Goal: Check status

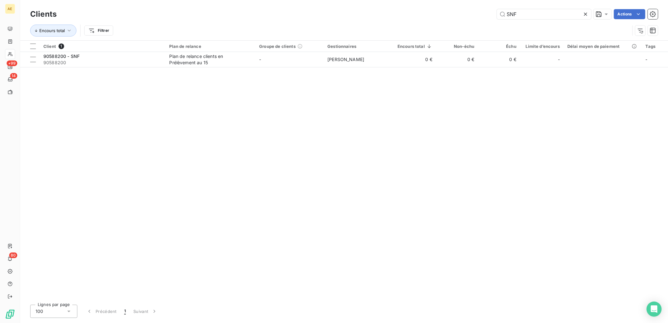
drag, startPoint x: 527, startPoint y: 13, endPoint x: 410, endPoint y: 14, distance: 117.0
click at [410, 14] on div "SNF Actions" at bounding box center [361, 14] width 594 height 10
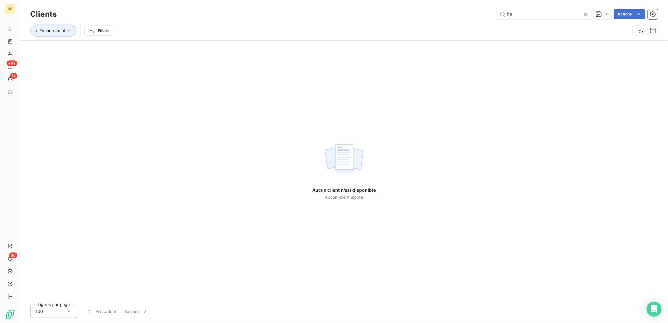
type input "h"
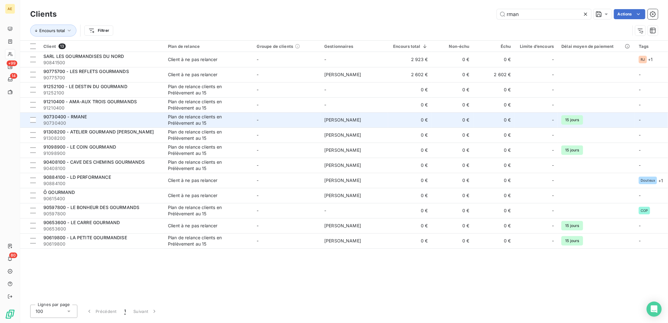
type input "rman"
click at [115, 123] on span "90730400" at bounding box center [101, 123] width 117 height 6
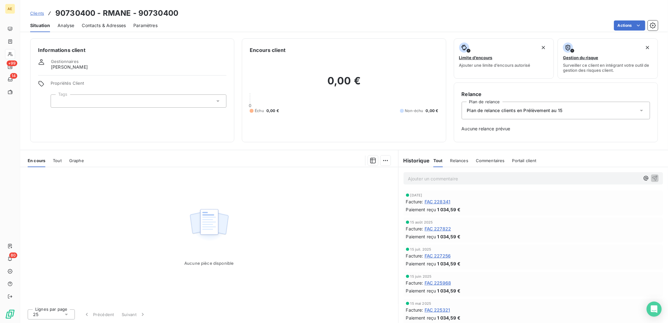
click at [448, 254] on span "FAC 227256" at bounding box center [438, 255] width 26 height 7
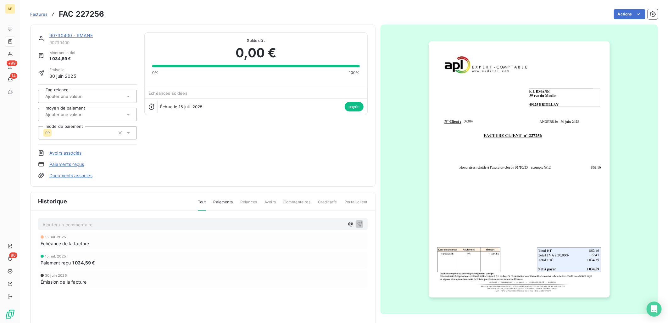
click at [519, 173] on img "button" at bounding box center [519, 169] width 181 height 256
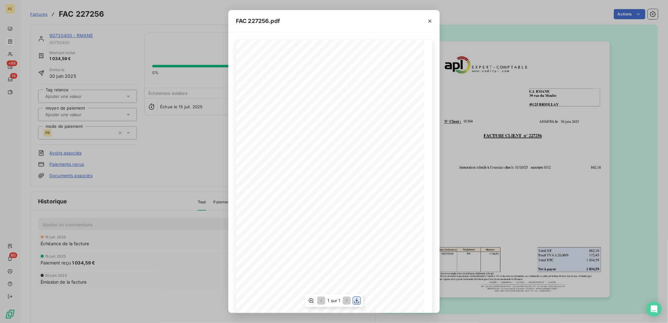
click at [357, 299] on icon "button" at bounding box center [357, 300] width 6 height 6
click at [432, 20] on icon "button" at bounding box center [430, 21] width 6 height 6
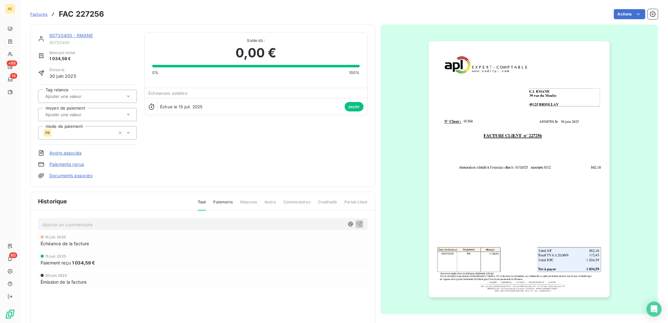
click at [82, 35] on link "90730400 - RMANE" at bounding box center [70, 35] width 43 height 5
